Goal: Information Seeking & Learning: Understand process/instructions

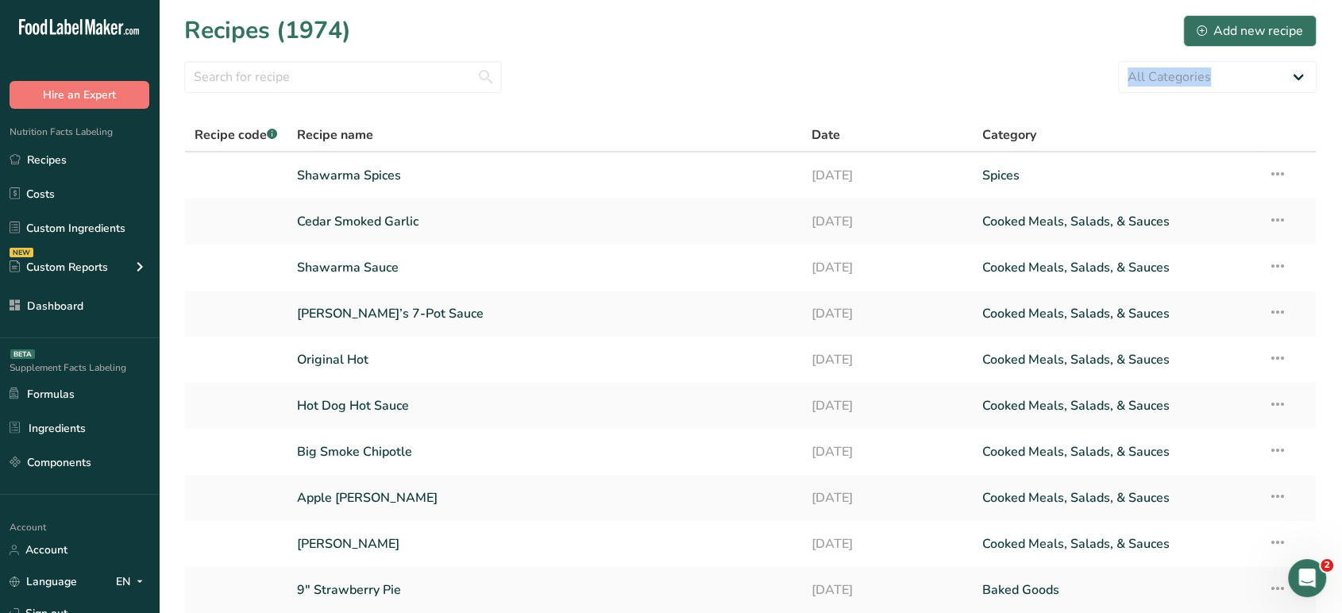
drag, startPoint x: 1340, startPoint y: 81, endPoint x: 1330, endPoint y: 391, distance: 310.6
click at [1341, 396] on html ".a-20{fill:#fff;} Hire an Expert Nutrition Facts Labeling Recipes Costs Custom …" at bounding box center [671, 370] width 1342 height 741
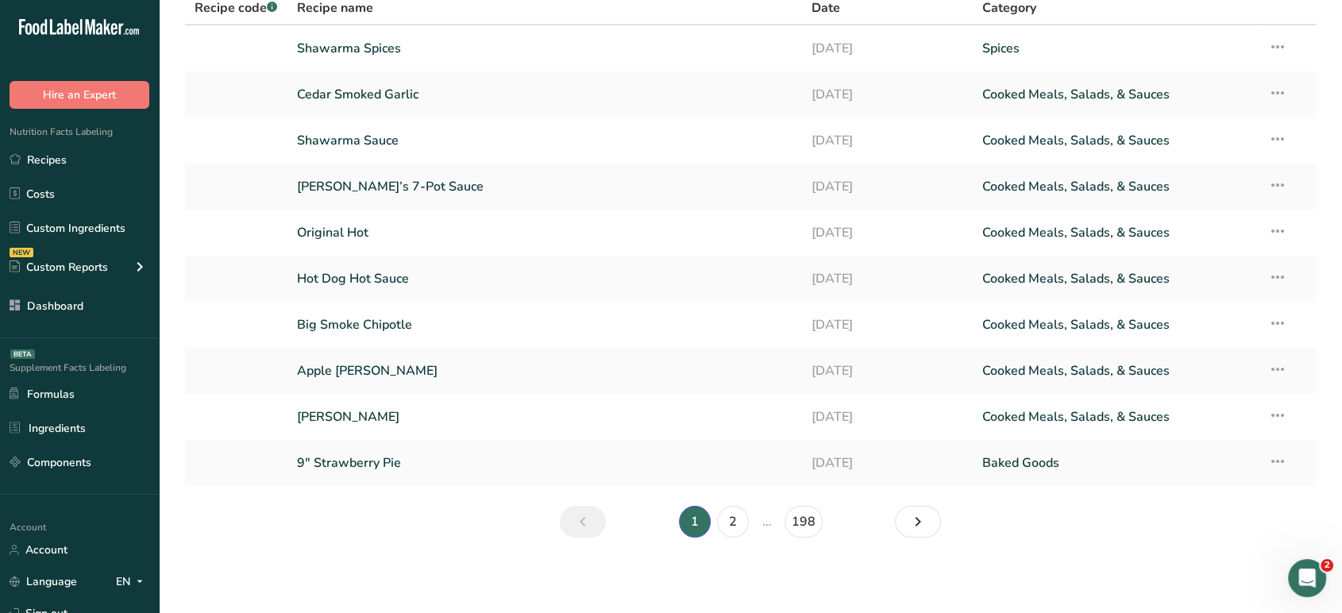
click at [159, 599] on main "Recipes (1974) Add new recipe All Categories Baked Goods Beverages Confectioner…" at bounding box center [671, 243] width 1342 height 741
drag, startPoint x: 153, startPoint y: 568, endPoint x: 155, endPoint y: 490, distance: 77.8
click at [155, 490] on div ".a-20{fill:#fff;} Hire an Expert Nutrition Facts Labeling Recipes Costs Custom …" at bounding box center [79, 306] width 159 height 613
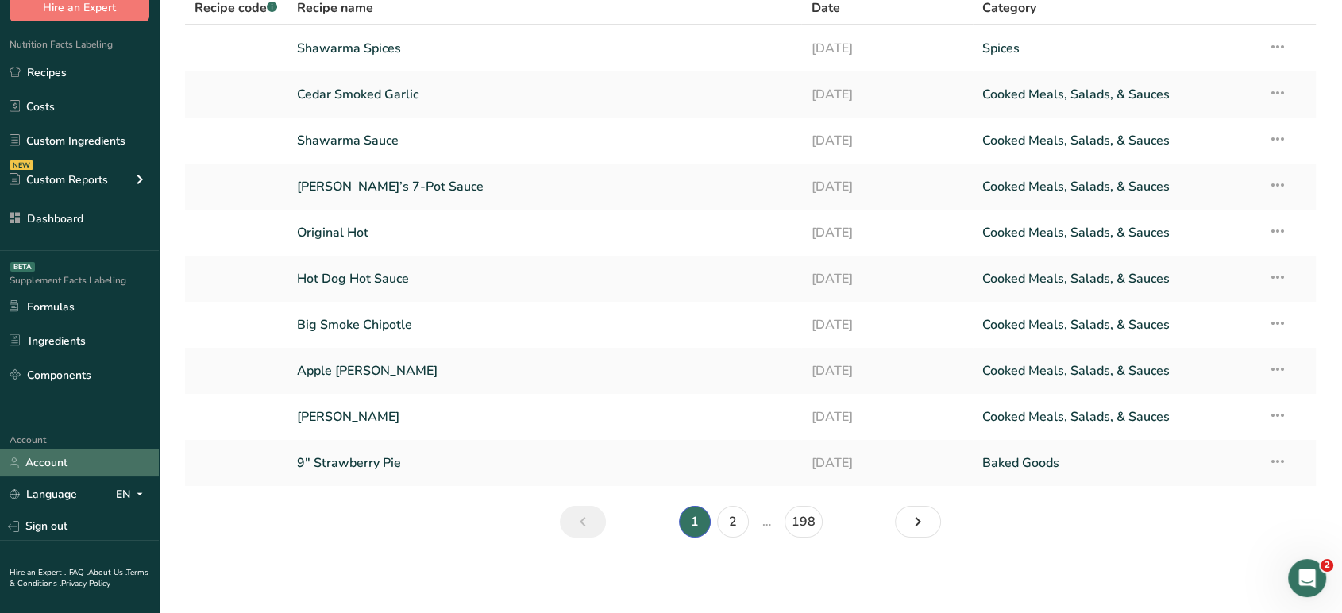
scroll to position [119, 0]
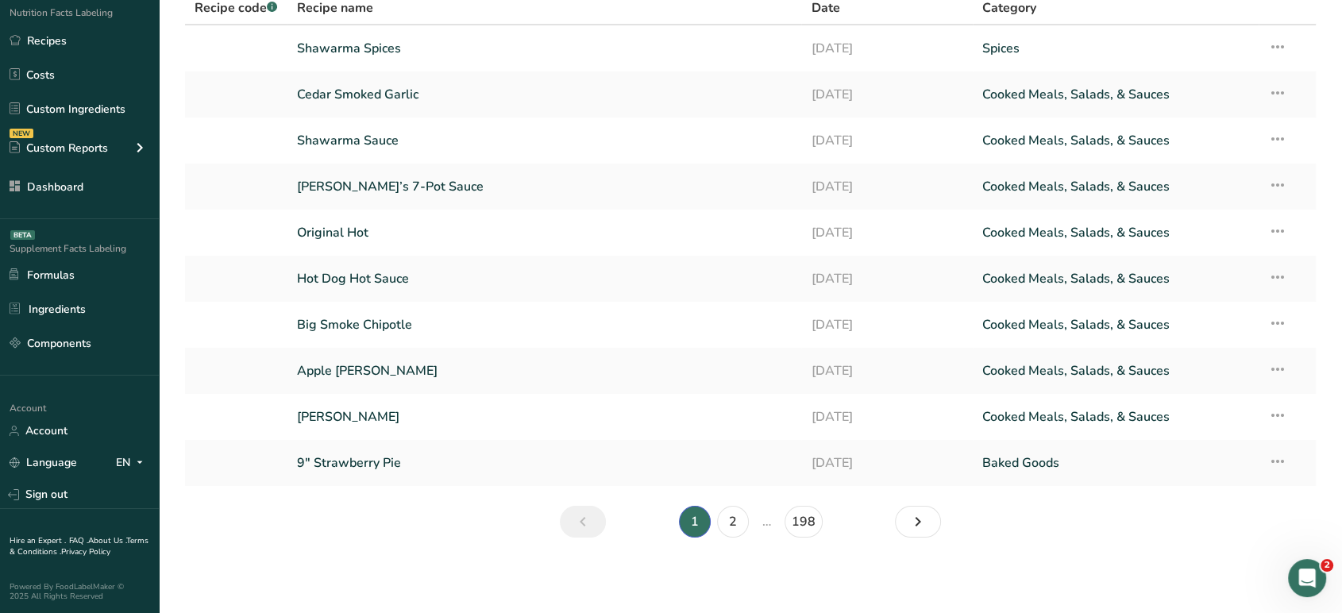
click at [52, 547] on link "Terms & Conditions ." at bounding box center [79, 546] width 139 height 22
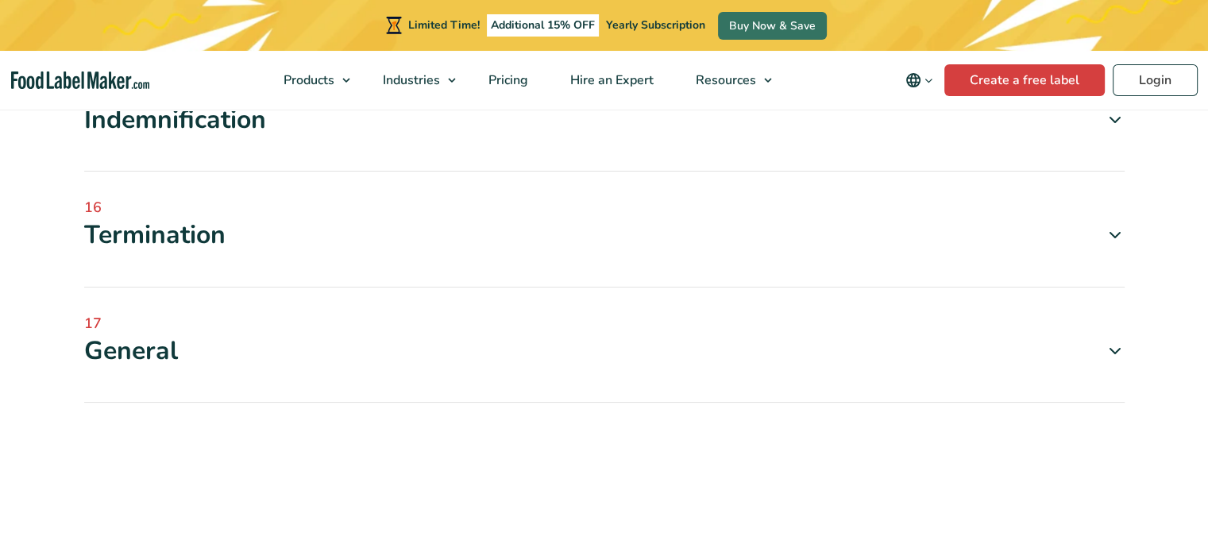
scroll to position [2474, 0]
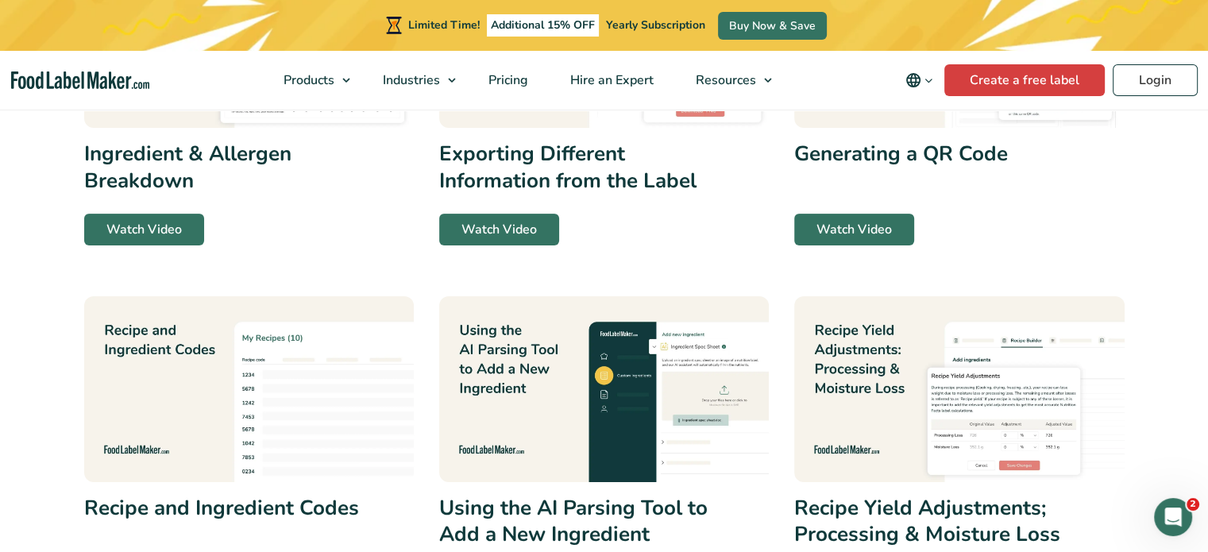
scroll to position [643, 0]
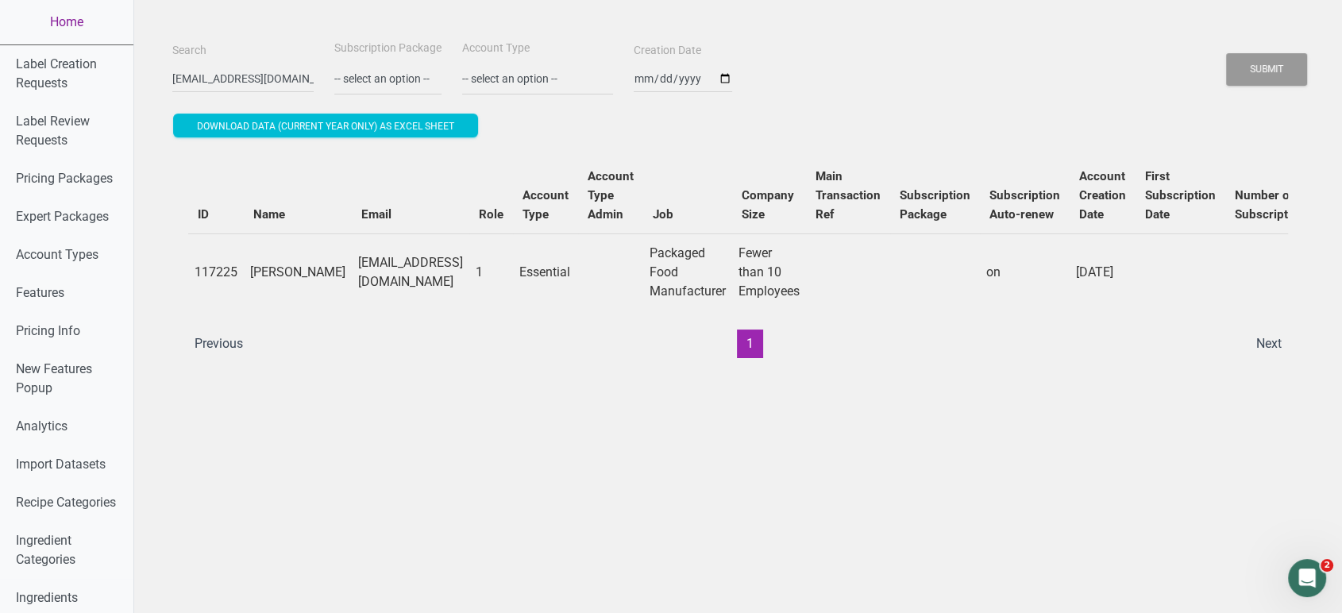
click at [63, 23] on link "Home" at bounding box center [66, 22] width 133 height 44
